Goal: Information Seeking & Learning: Check status

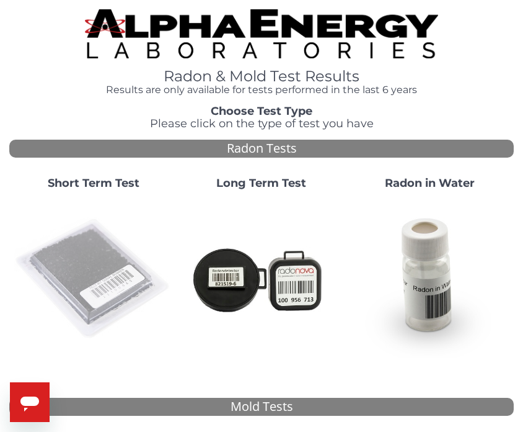
click at [60, 278] on img at bounding box center [93, 279] width 158 height 158
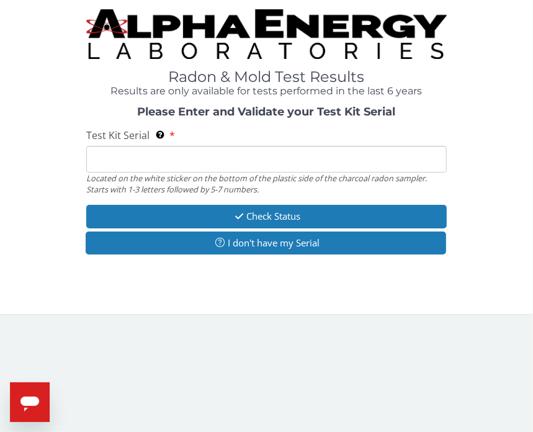
click at [60, 278] on div "Radon & Mold Test Results Results are only available for tests performed in the…" at bounding box center [266, 151] width 514 height 285
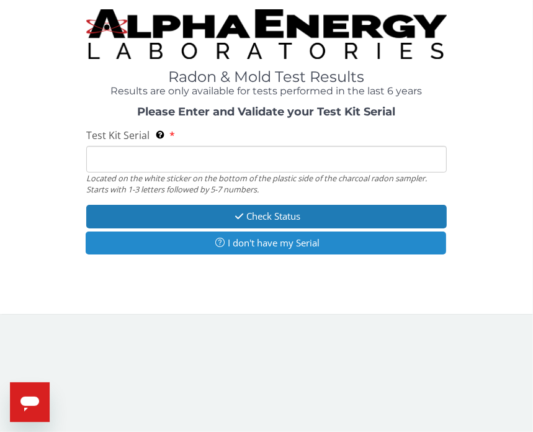
drag, startPoint x: 60, startPoint y: 278, endPoint x: 157, endPoint y: 235, distance: 106.6
click at [180, 253] on button "I don't have my Serial" at bounding box center [266, 242] width 360 height 23
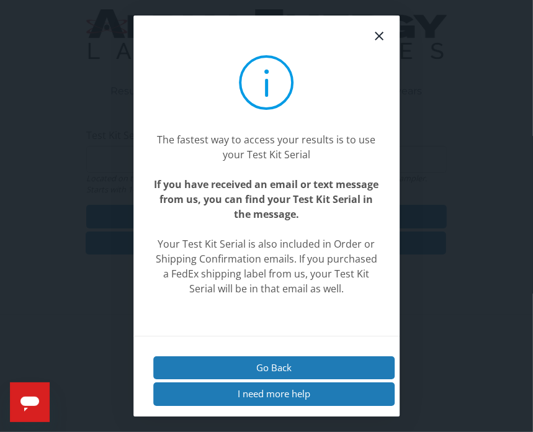
click at [157, 235] on div "The fastest way to access your results is to use your Test Kit Serial If you ha…" at bounding box center [266, 214] width 227 height 164
click at [283, 199] on center "If you have received an email or text message from us, you can find your Test K…" at bounding box center [266, 199] width 227 height 45
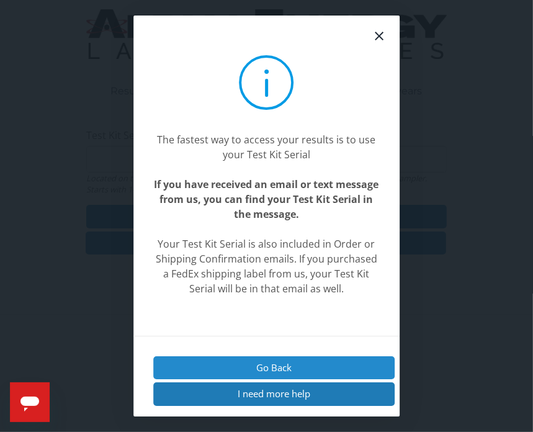
click at [211, 367] on button "Go Back" at bounding box center [274, 367] width 242 height 23
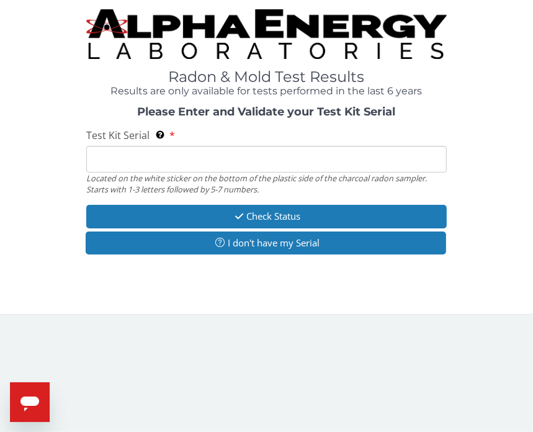
click at [148, 159] on input "Test Kit Serial Located on the white sticker on the bottom of the plastic side …" at bounding box center [266, 159] width 360 height 27
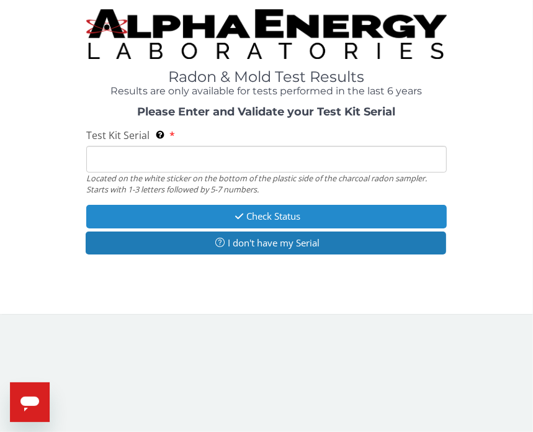
type input "FE428265"
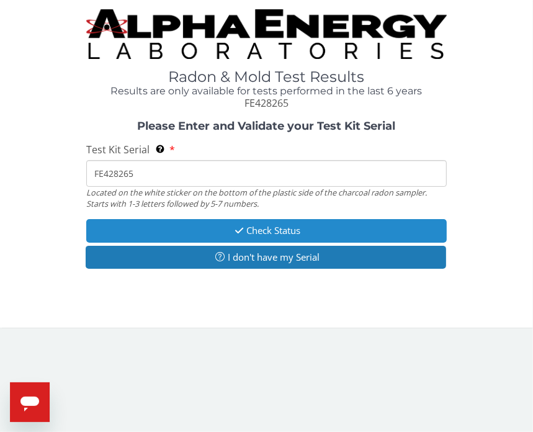
click at [203, 228] on button "Check Status" at bounding box center [266, 230] width 360 height 23
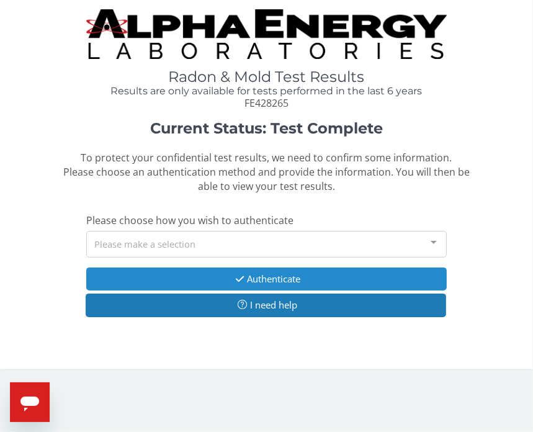
click at [368, 267] on button "Authenticate" at bounding box center [266, 278] width 360 height 23
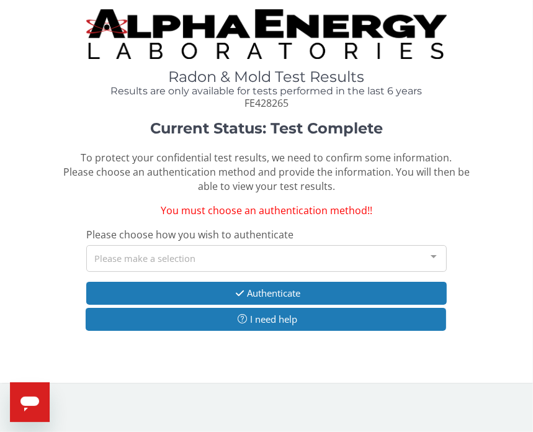
click at [400, 257] on div "Please make a selection" at bounding box center [266, 258] width 360 height 27
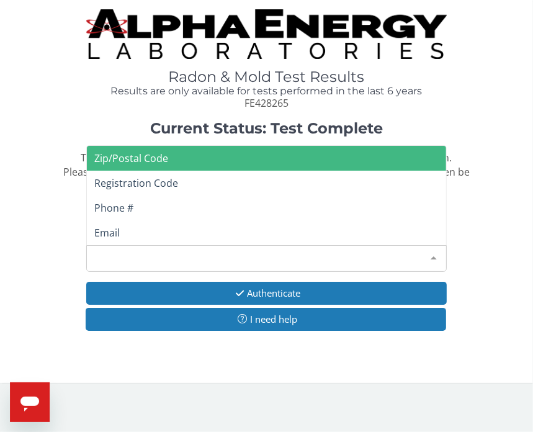
click at [400, 257] on div "Please make a selection" at bounding box center [266, 258] width 360 height 27
click at [267, 159] on span "Zip/Postal Code" at bounding box center [266, 158] width 358 height 25
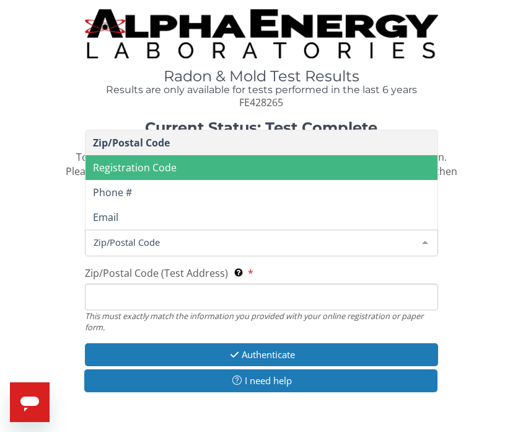
click at [185, 232] on div "Zip/Postal Code" at bounding box center [261, 242] width 353 height 27
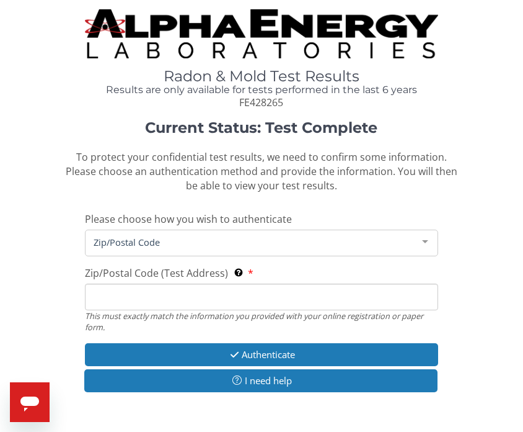
click at [175, 240] on span "Zip/Postal Code" at bounding box center [252, 242] width 322 height 14
click at [117, 295] on input "Zip/Postal Code (Test Address) This must exactly match the information you prov…" at bounding box center [261, 296] width 353 height 27
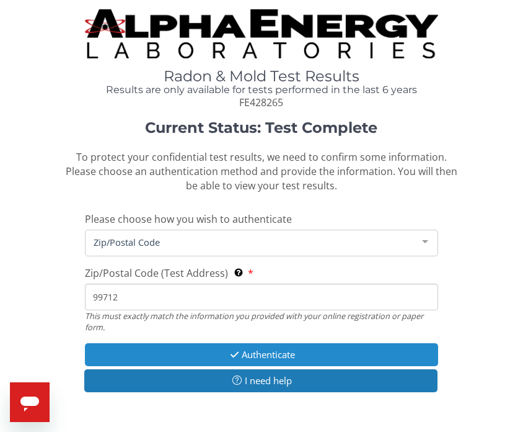
type input "99712"
click at [173, 344] on button "Authenticate" at bounding box center [261, 354] width 353 height 23
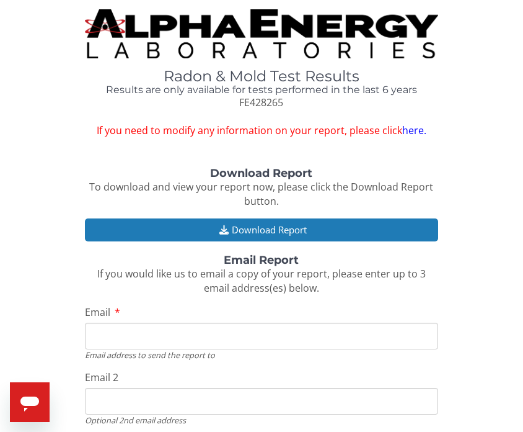
click at [426, 253] on div "Download Report To download and view your report now, please click the Download…" at bounding box center [261, 351] width 505 height 369
click at [415, 125] on link "here." at bounding box center [414, 130] width 24 height 14
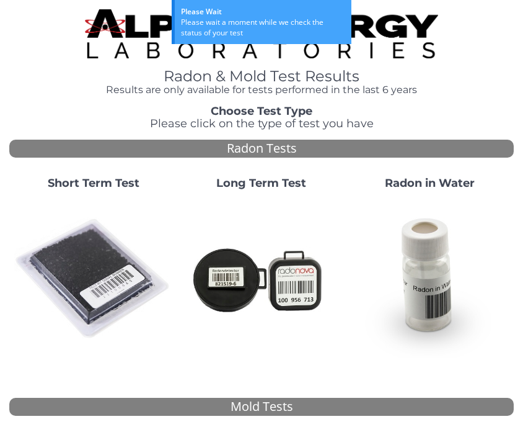
click at [386, 208] on img at bounding box center [430, 279] width 158 height 158
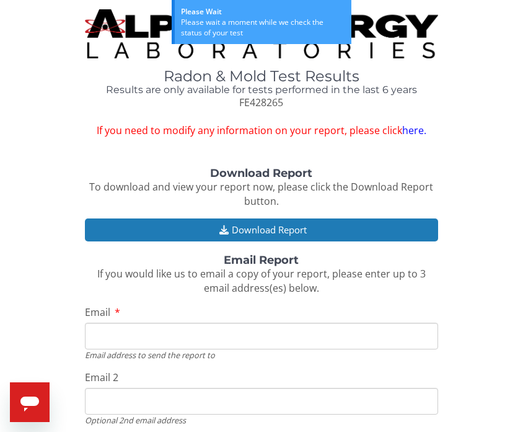
click at [386, 208] on div "Download Report To download and view your report now, please click the Download…" at bounding box center [261, 187] width 353 height 40
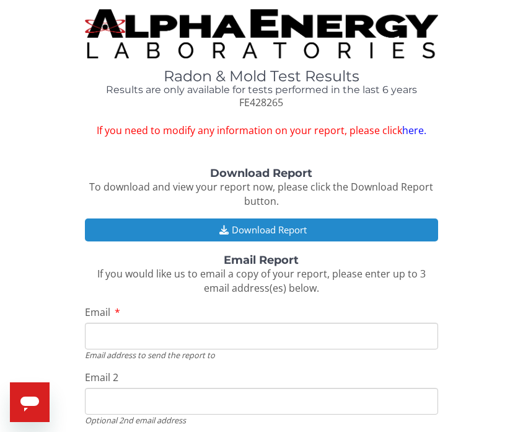
click at [270, 227] on button "Download Report" at bounding box center [261, 229] width 353 height 23
